Goal: Task Accomplishment & Management: Use online tool/utility

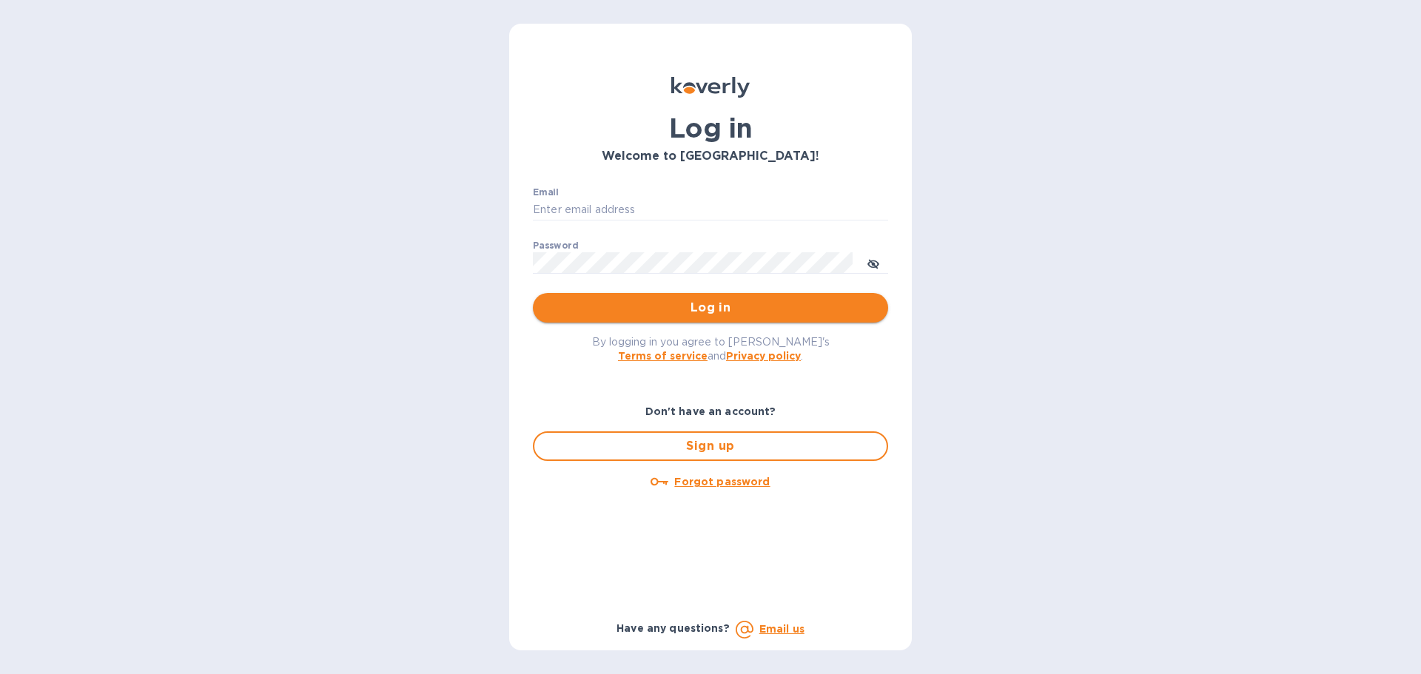
type input "k.carlton@kcarlton.com"
drag, startPoint x: 679, startPoint y: 318, endPoint x: 681, endPoint y: 297, distance: 20.8
click at [681, 311] on button "Log in" at bounding box center [710, 308] width 355 height 30
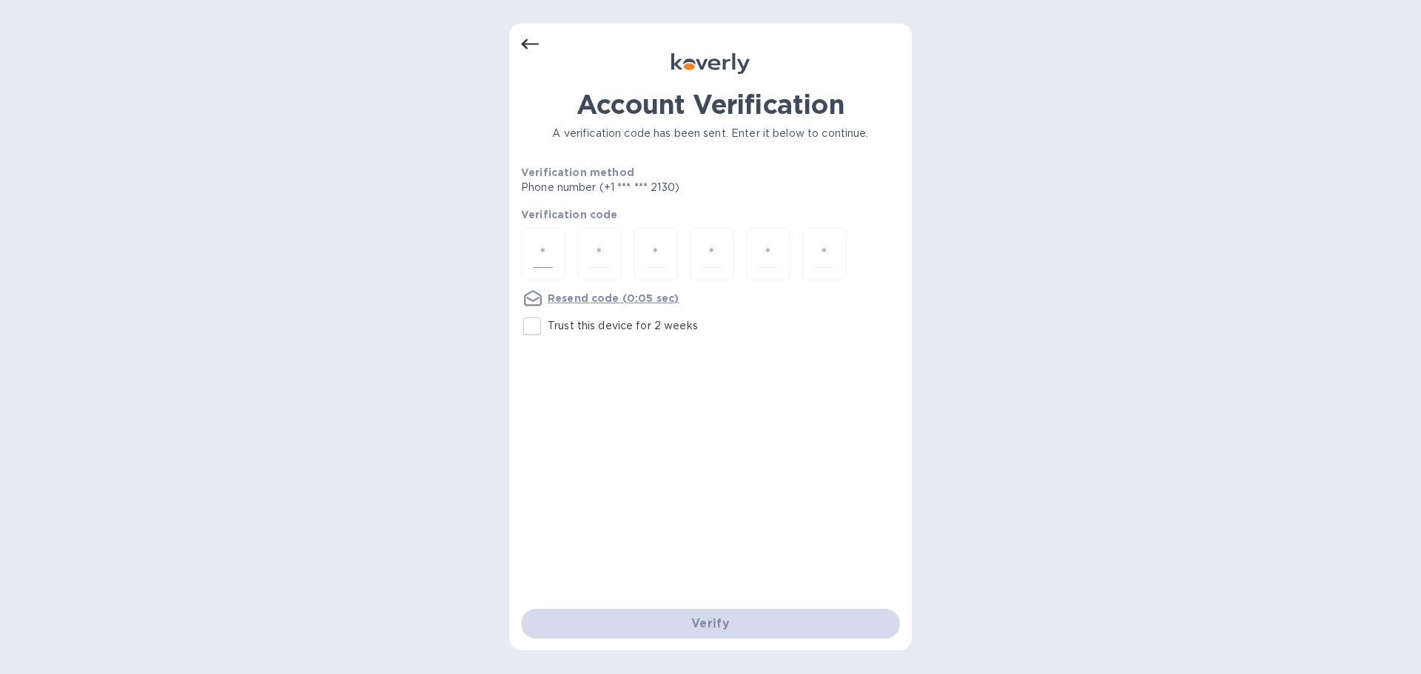
click at [548, 252] on input "number" at bounding box center [543, 254] width 19 height 27
type input "3"
type input "5"
type input "9"
type input "4"
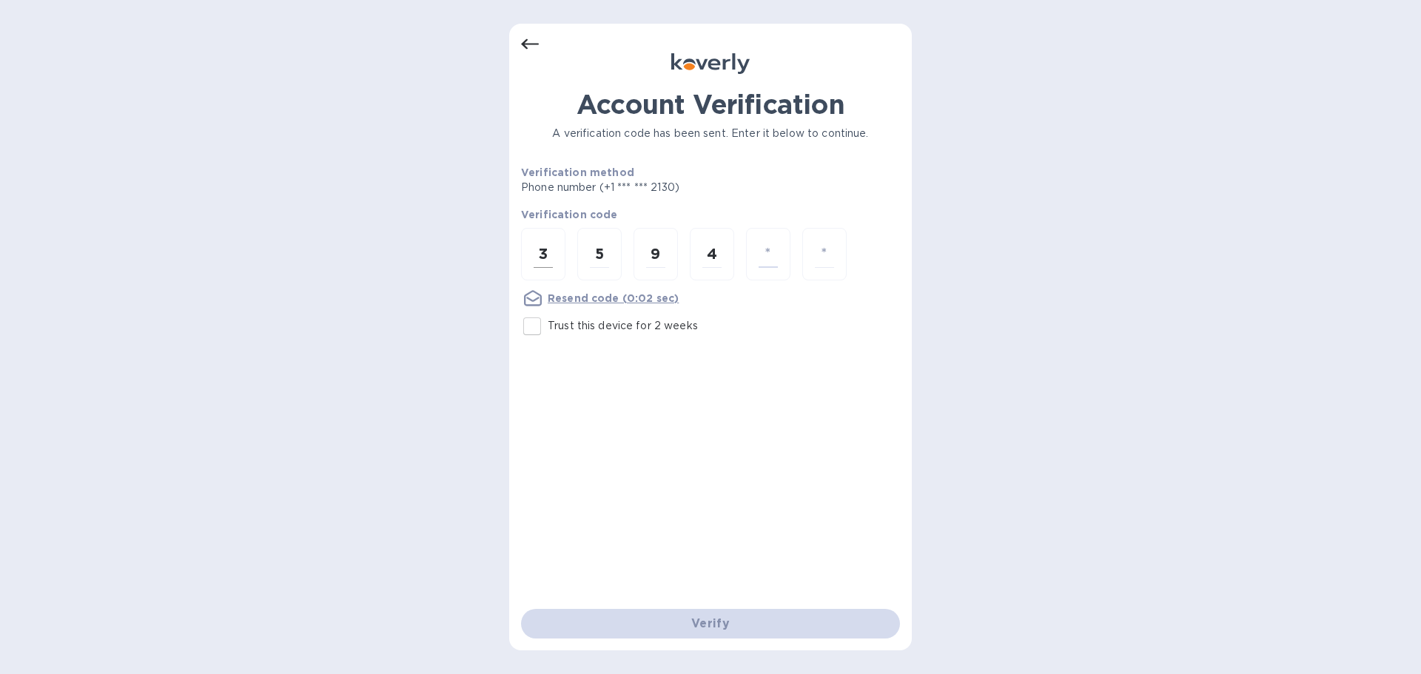
type input "4"
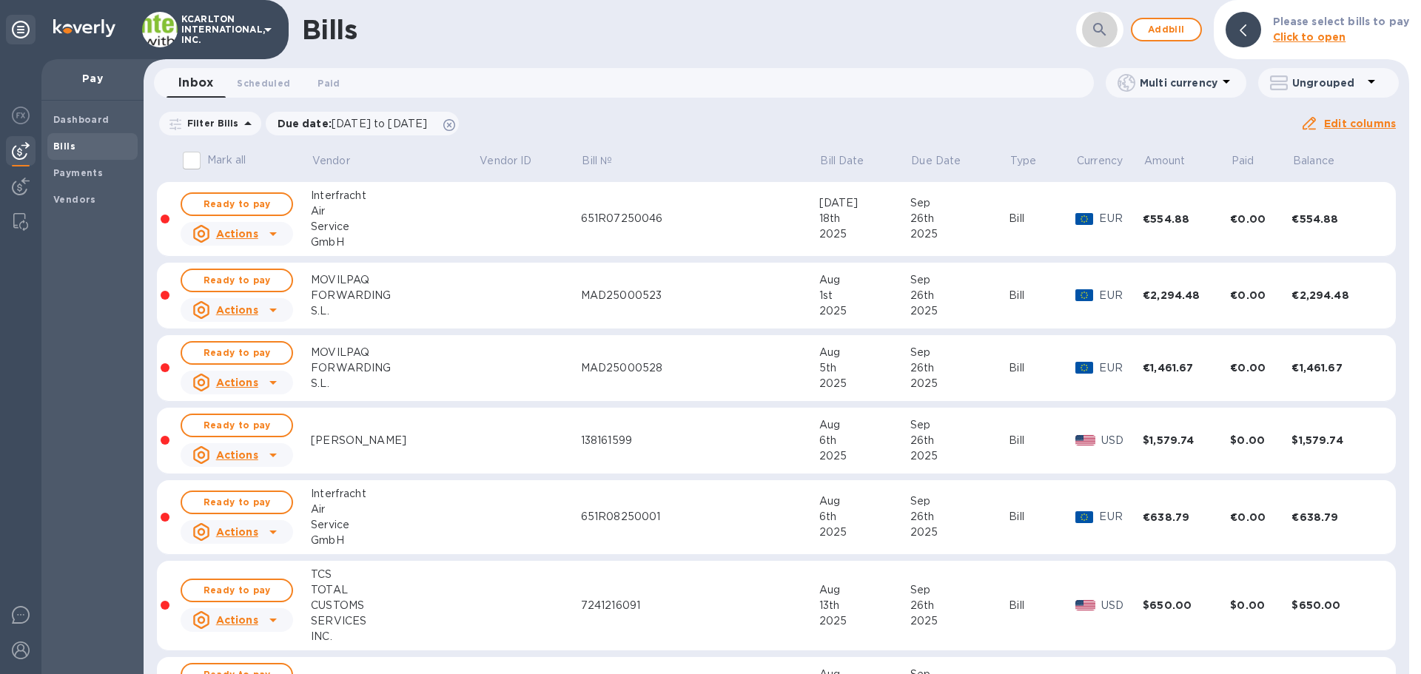
click at [1107, 24] on icon "button" at bounding box center [1100, 30] width 18 height 18
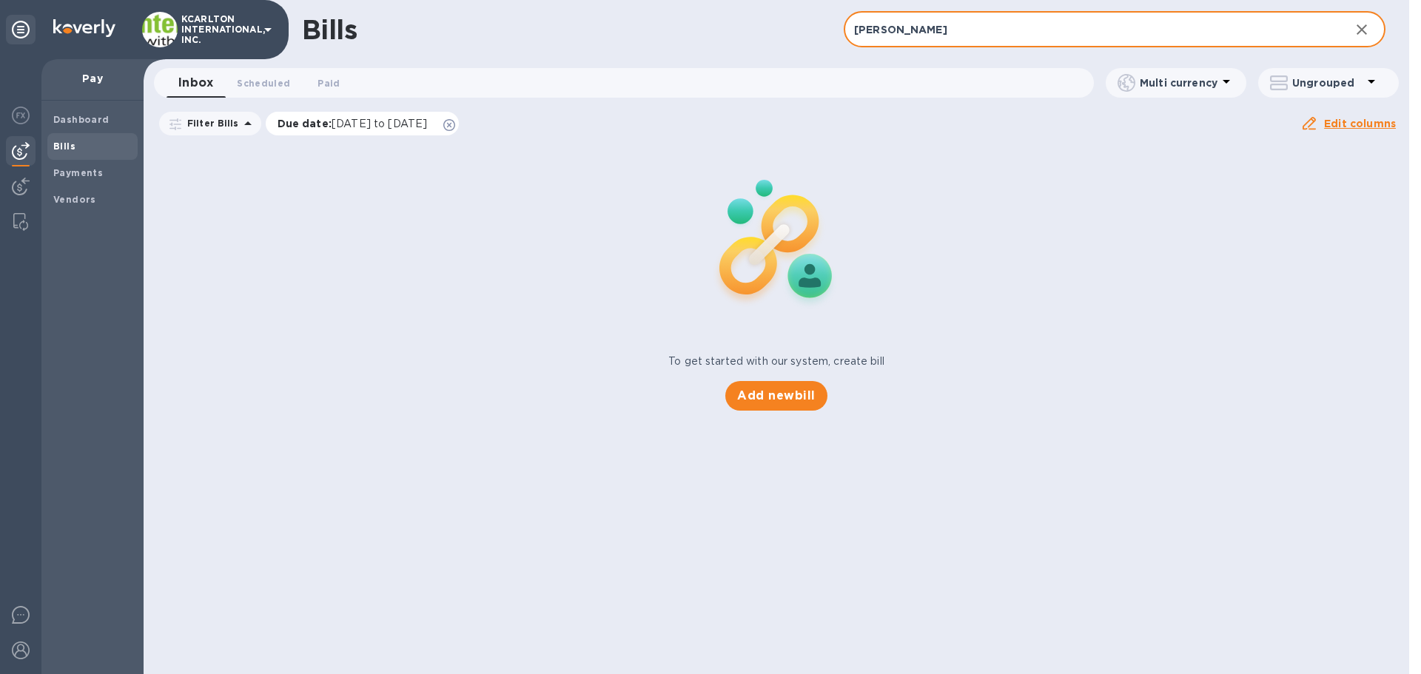
type input "[PERSON_NAME]"
click at [455, 122] on icon at bounding box center [449, 125] width 12 height 12
click at [1001, 20] on input "[PERSON_NAME]" at bounding box center [1091, 30] width 494 height 36
click at [107, 118] on span "Dashboard" at bounding box center [92, 120] width 78 height 15
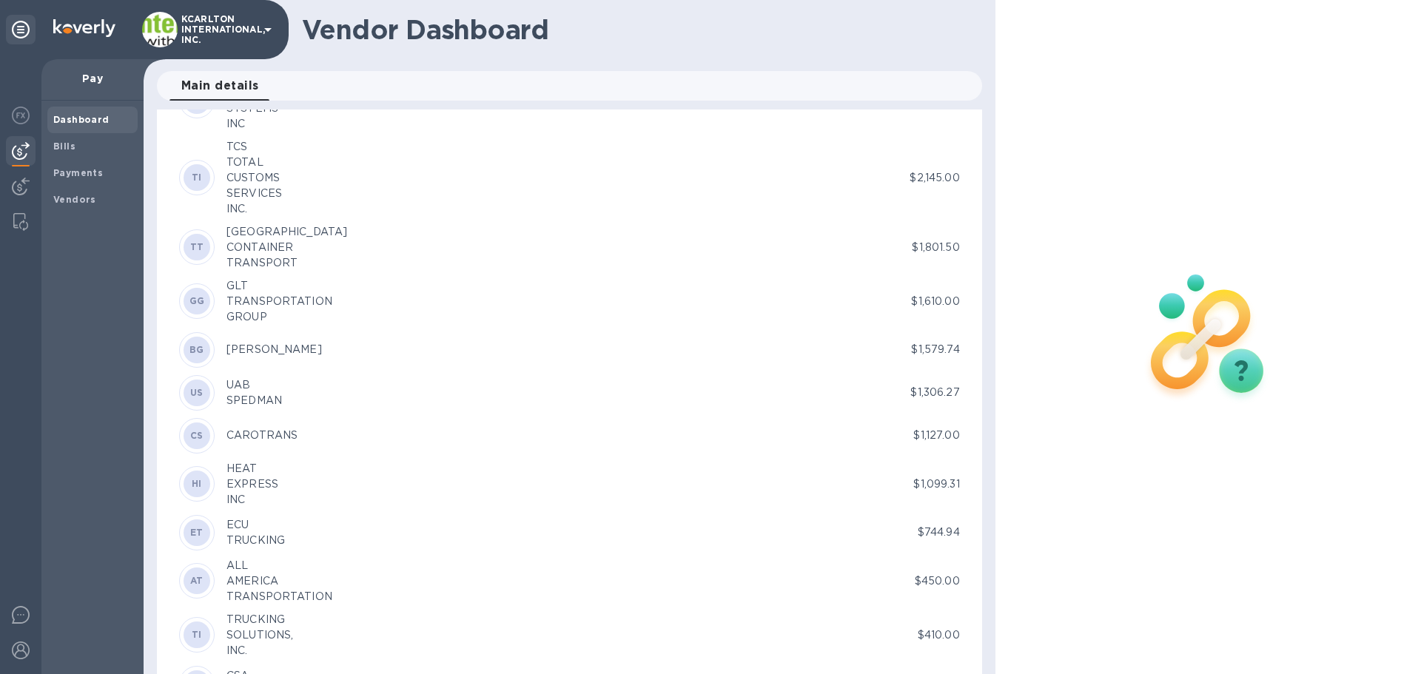
scroll to position [962, 0]
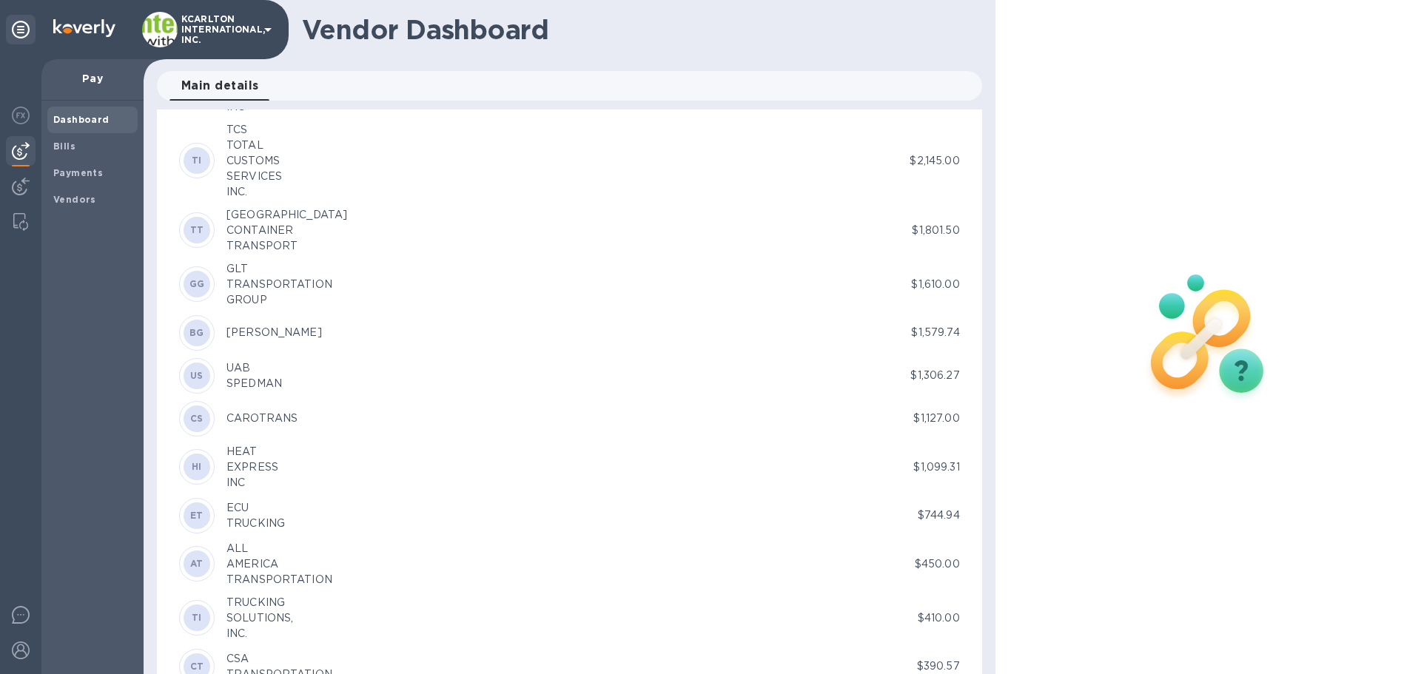
click at [261, 329] on div "[PERSON_NAME]" at bounding box center [273, 333] width 95 height 16
click at [191, 329] on b "BG" at bounding box center [196, 332] width 15 height 11
click at [247, 329] on div "[PERSON_NAME]" at bounding box center [273, 333] width 95 height 16
click at [248, 329] on div "[PERSON_NAME]" at bounding box center [273, 333] width 95 height 16
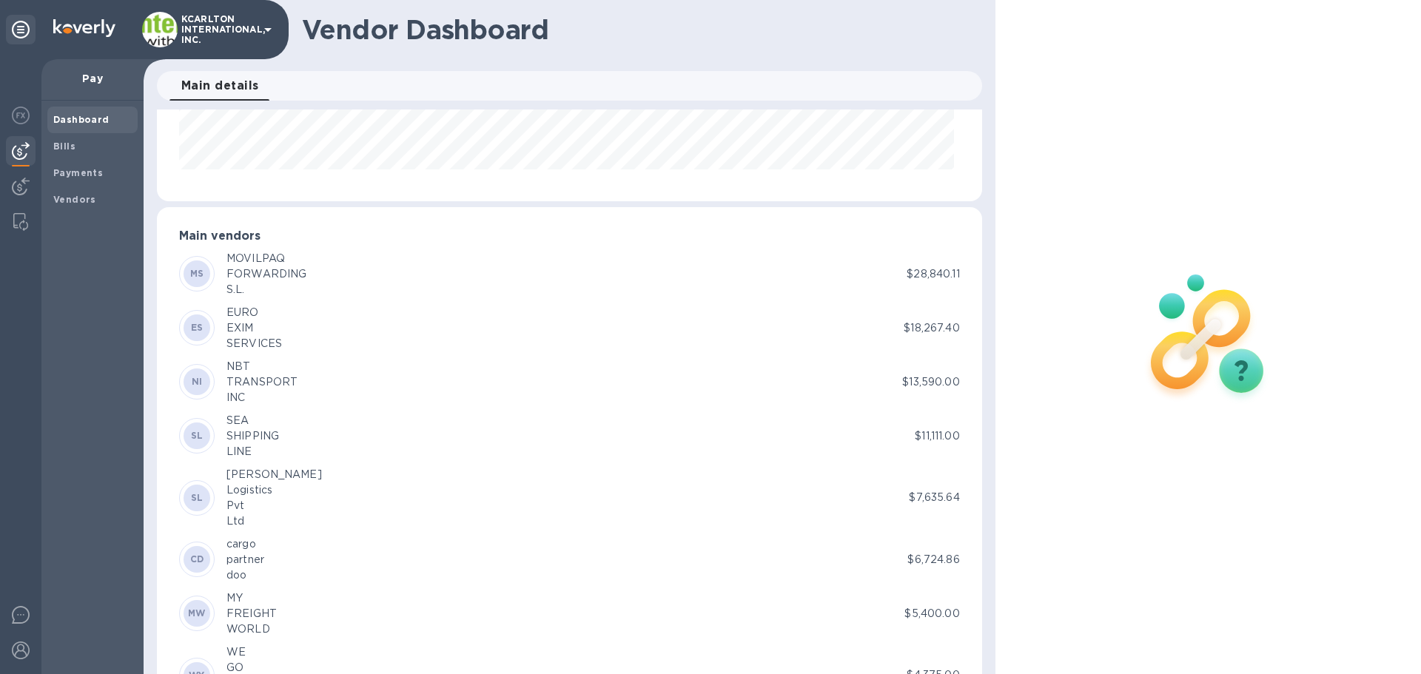
scroll to position [0, 0]
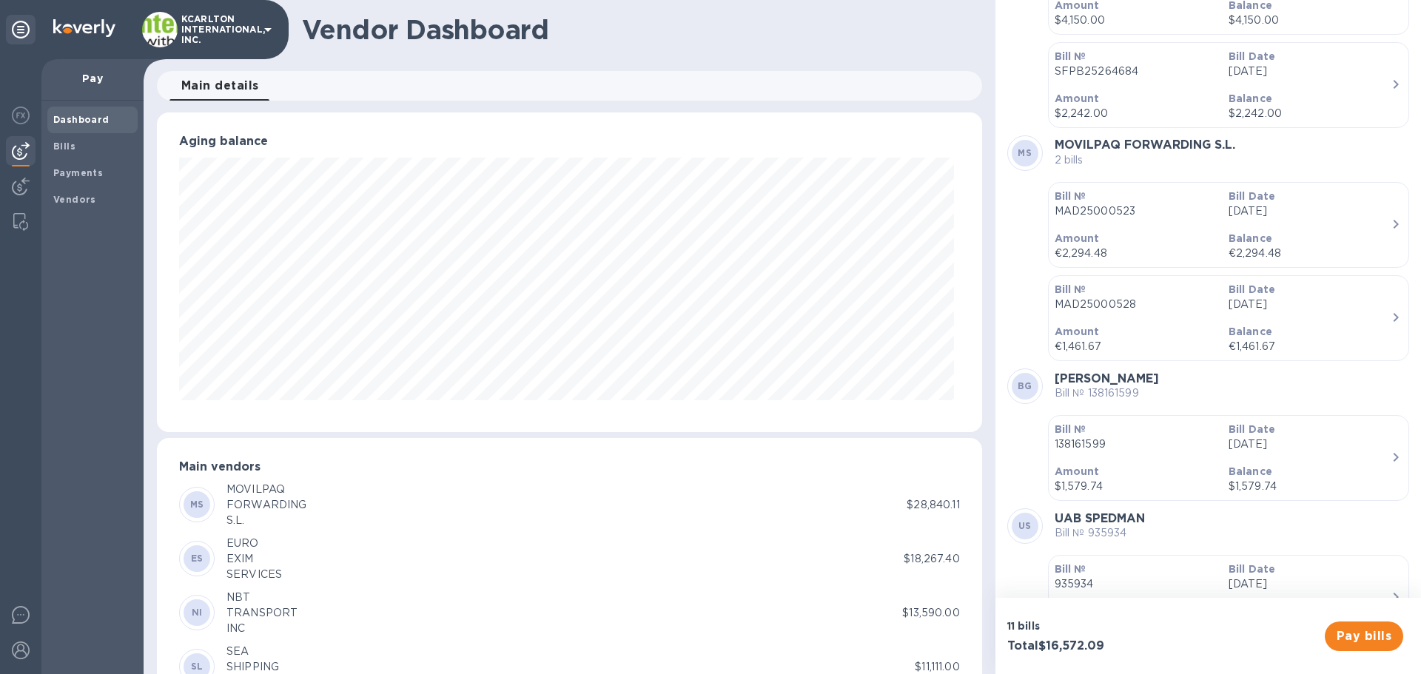
scroll to position [324, 0]
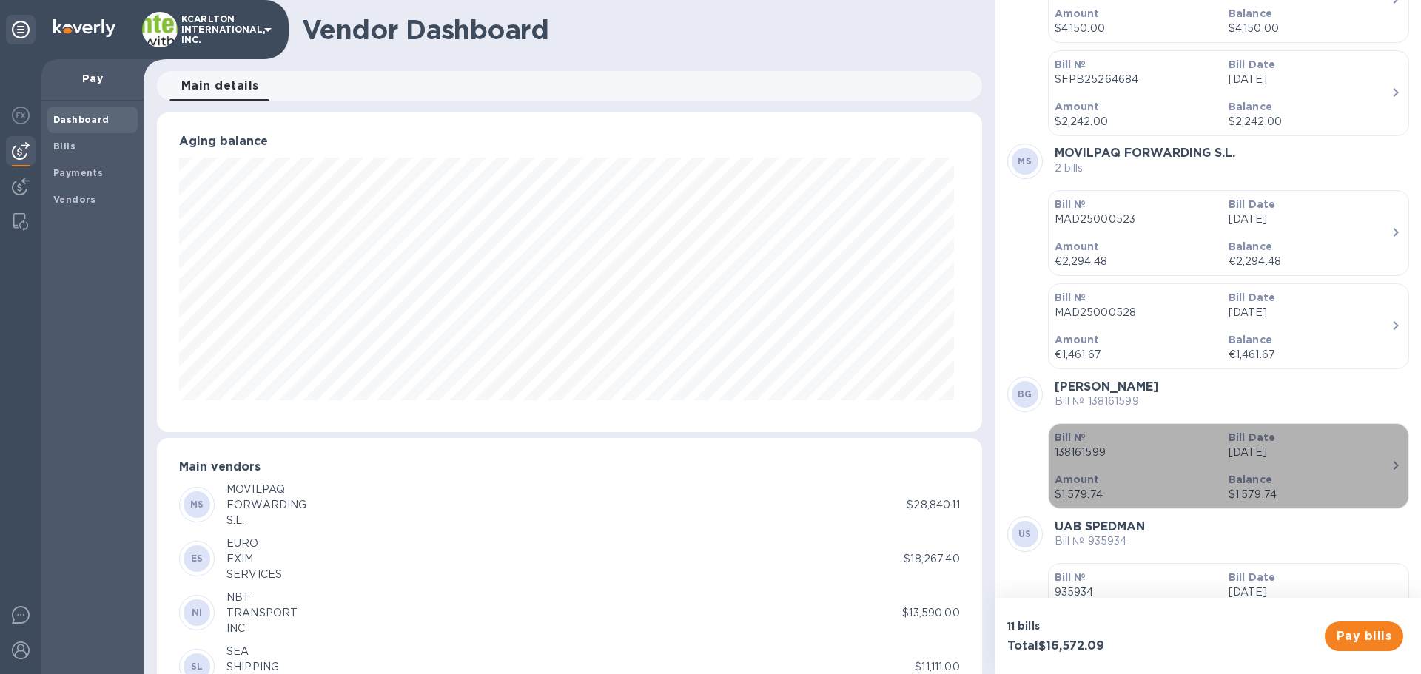
click at [1374, 453] on p "[DATE]" at bounding box center [1310, 453] width 162 height 16
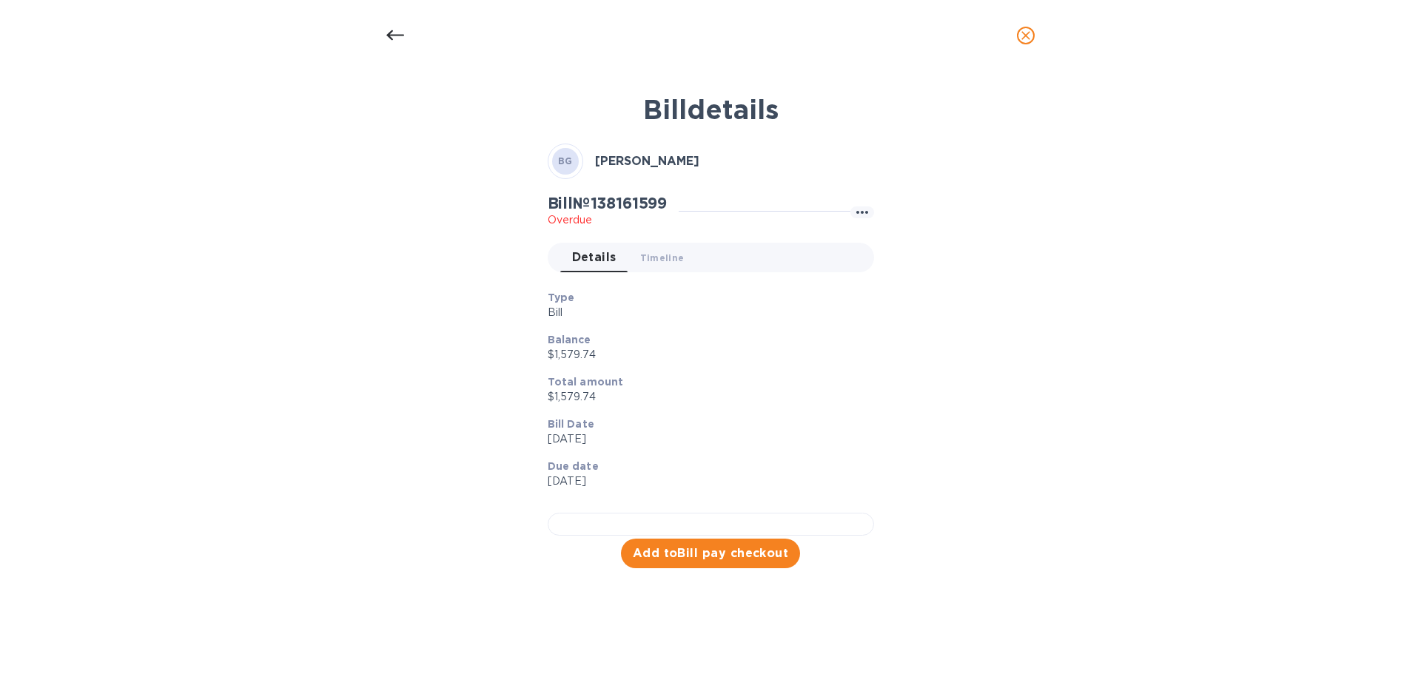
scroll to position [368, 0]
click at [712, 563] on span "Add to Bill pay checkout" at bounding box center [711, 554] width 156 height 18
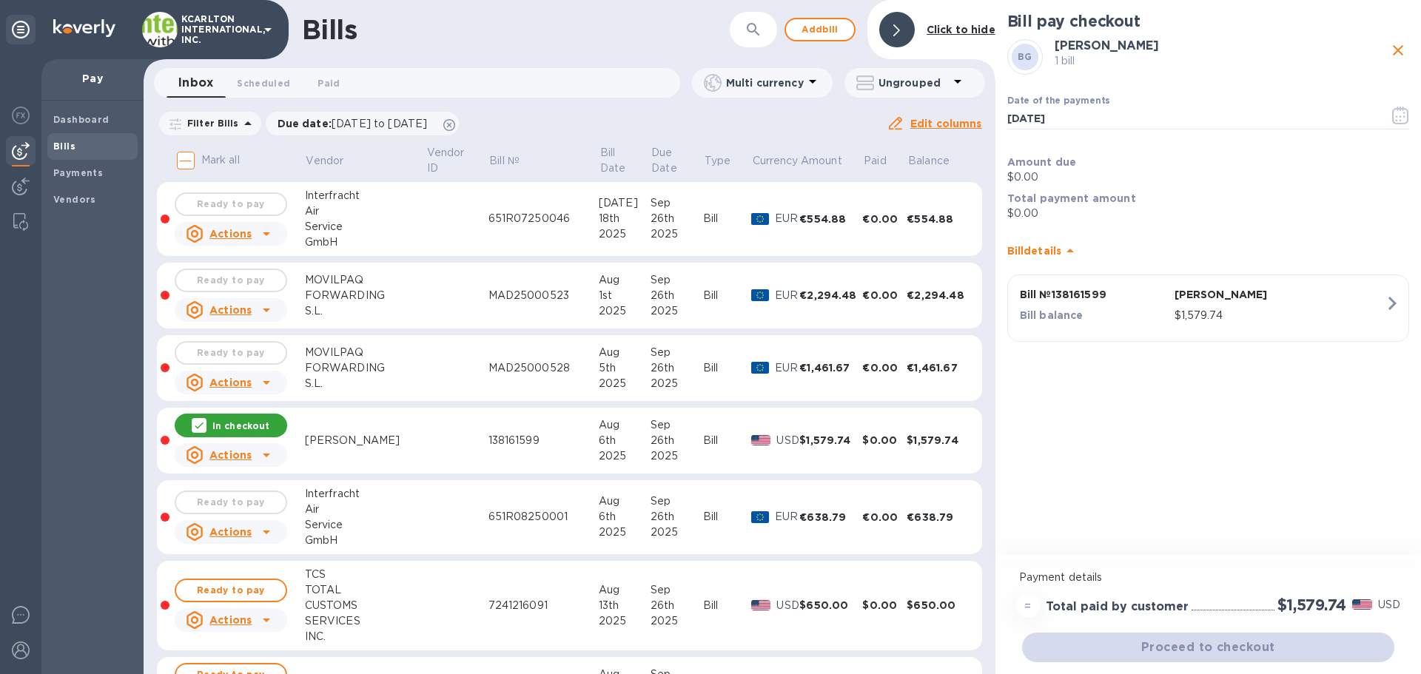
click at [1068, 297] on p "Bill № 138161599" at bounding box center [1094, 294] width 149 height 15
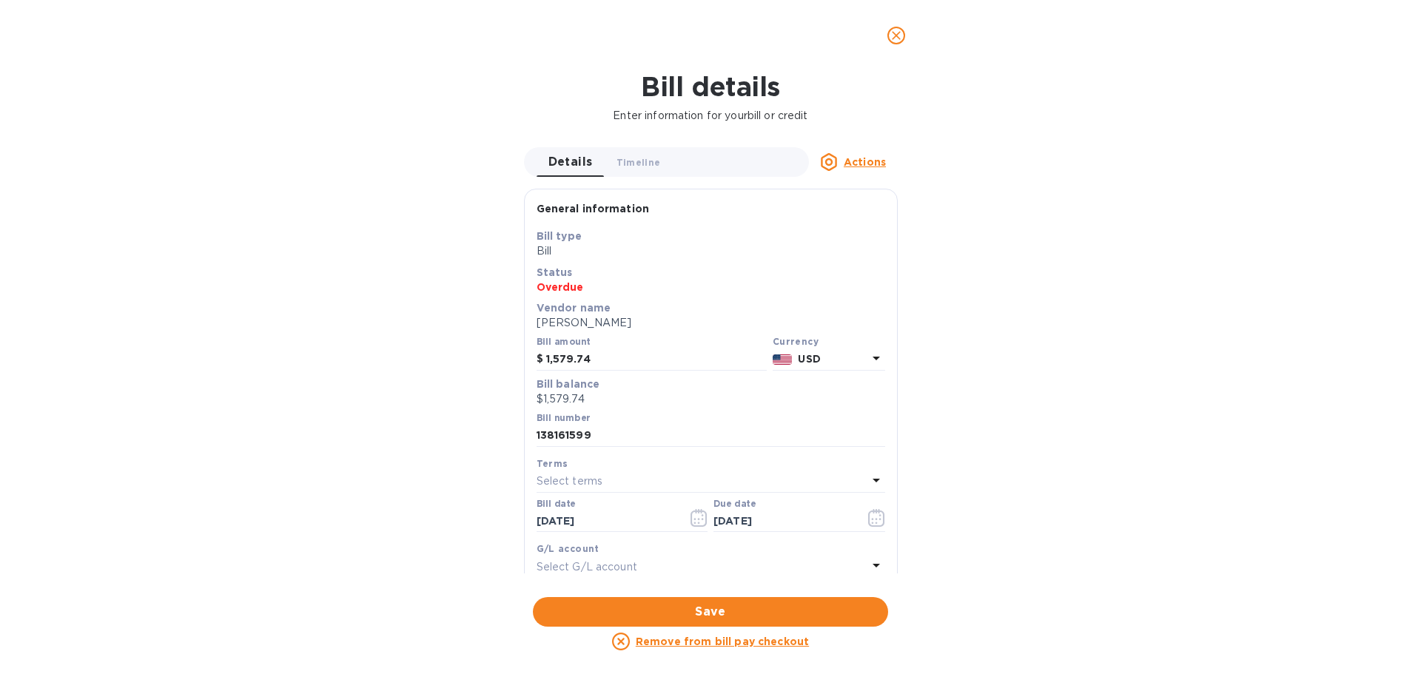
click at [863, 159] on u "Actions" at bounding box center [865, 162] width 42 height 12
click at [421, 480] on div at bounding box center [710, 337] width 1421 height 674
click at [869, 354] on icon at bounding box center [877, 358] width 18 height 18
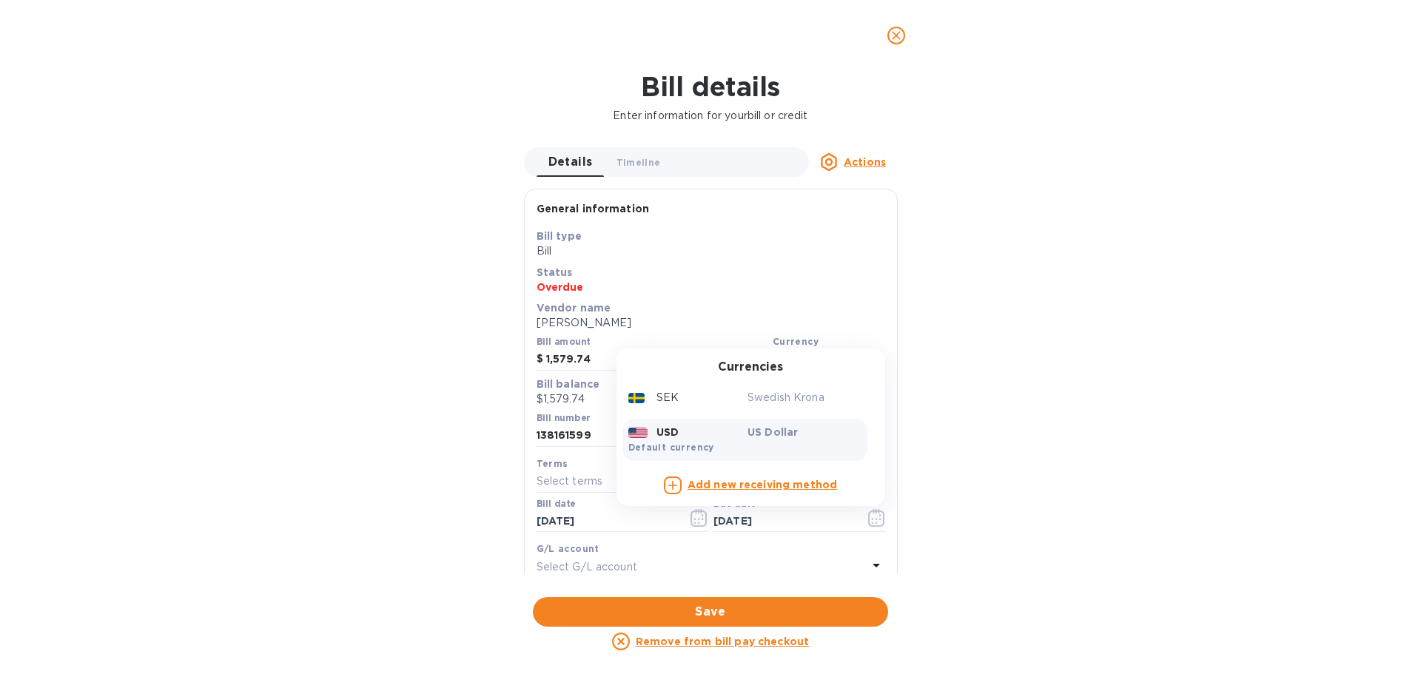
scroll to position [74, 0]
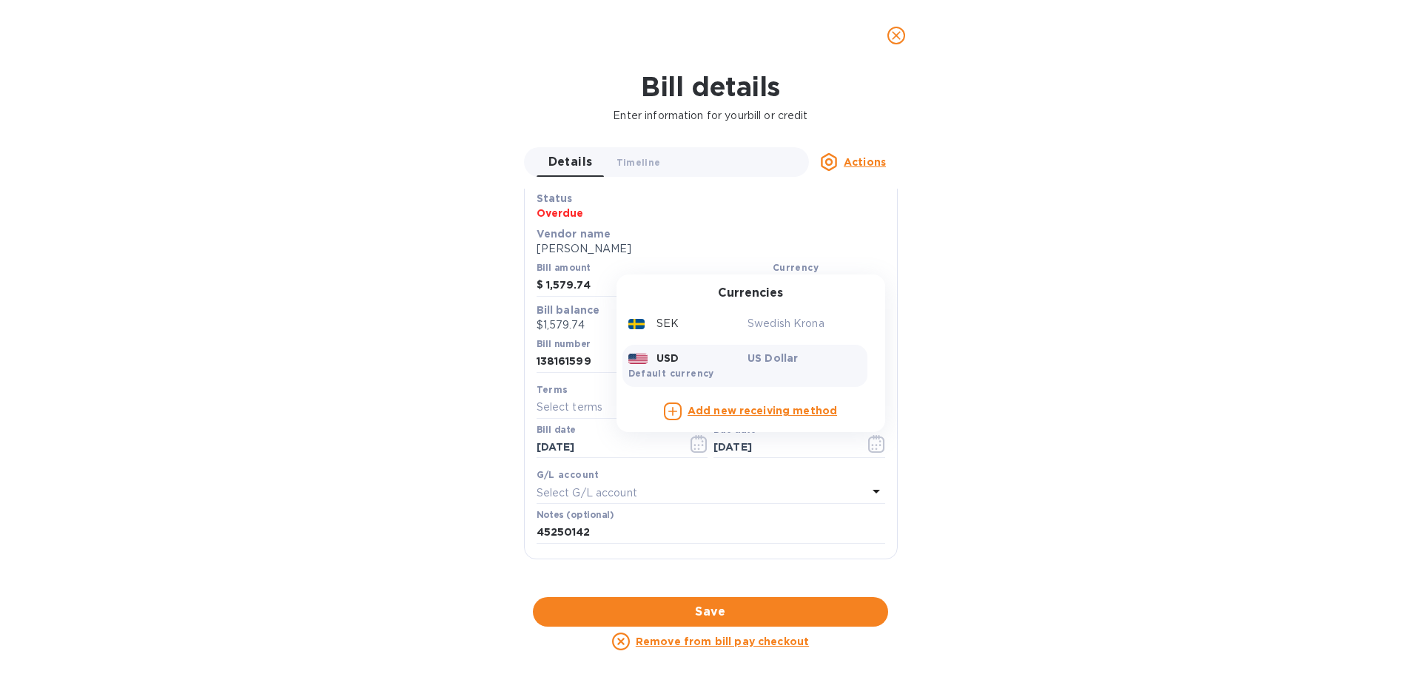
click at [708, 406] on b "Add new receiving method" at bounding box center [763, 411] width 150 height 12
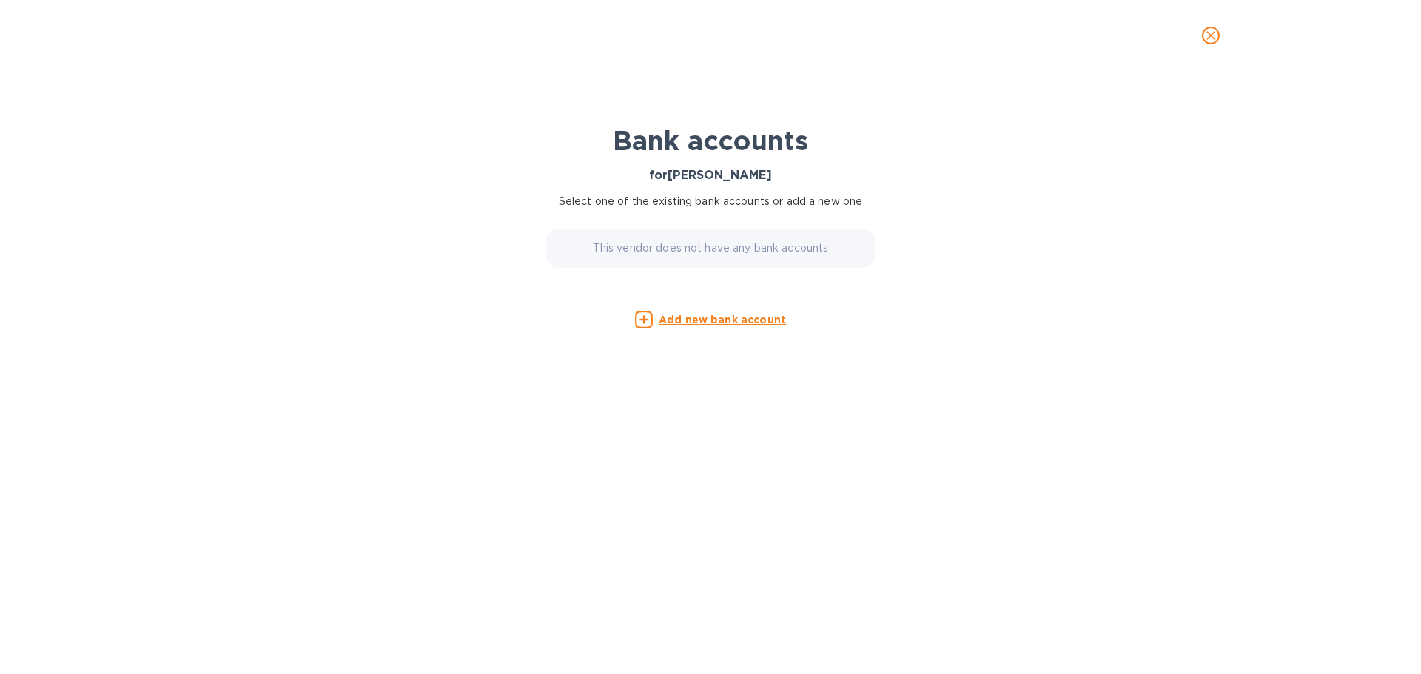
click at [689, 323] on u "Add new bank account" at bounding box center [722, 320] width 127 height 12
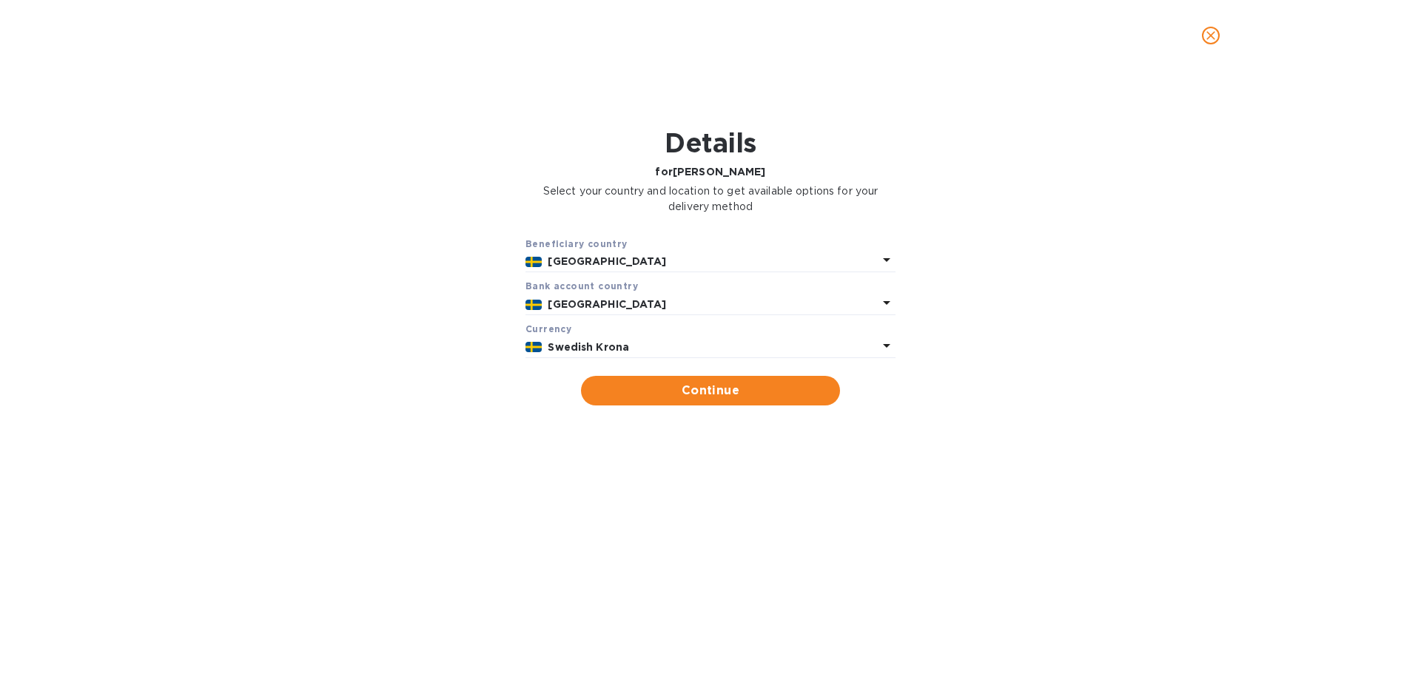
click at [883, 252] on div "Beneficiary country [GEOGRAPHIC_DATA]" at bounding box center [711, 254] width 370 height 36
click at [883, 252] on icon at bounding box center [887, 260] width 18 height 18
click at [443, 254] on div "Beneficiary country [GEOGRAPHIC_DATA] Bank account cоuntry [GEOGRAPHIC_DATA] Cu…" at bounding box center [710, 321] width 1383 height 188
